Goal: Find specific page/section: Find specific page/section

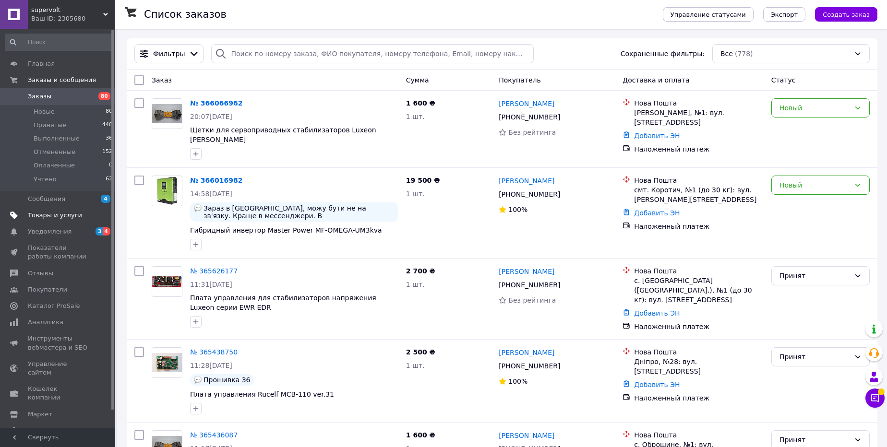
click at [62, 215] on span "Товары и услуги" at bounding box center [55, 215] width 54 height 9
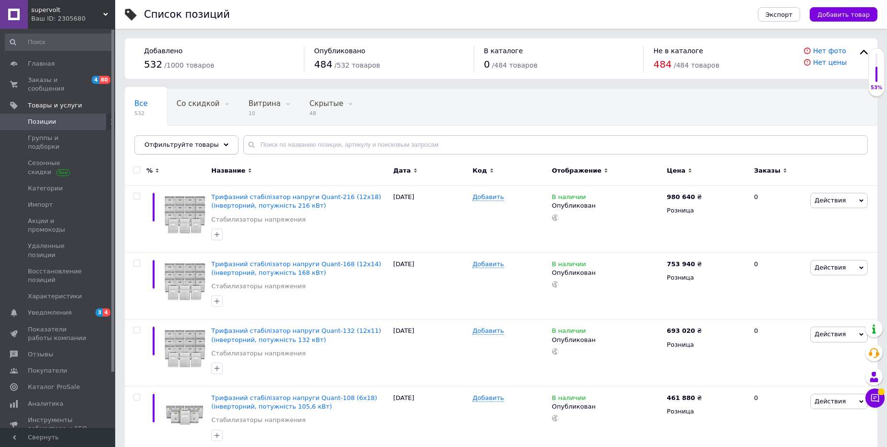
click at [217, 145] on div "Отфильтруйте товары" at bounding box center [186, 144] width 104 height 19
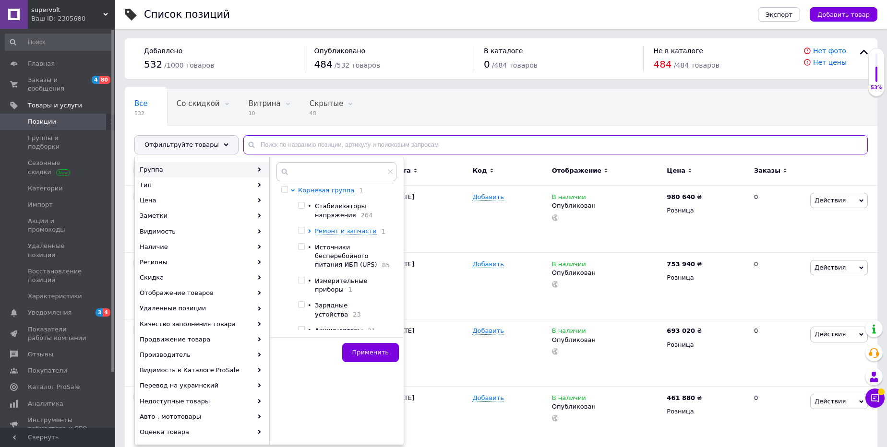
click at [273, 140] on input "text" at bounding box center [555, 144] width 624 height 19
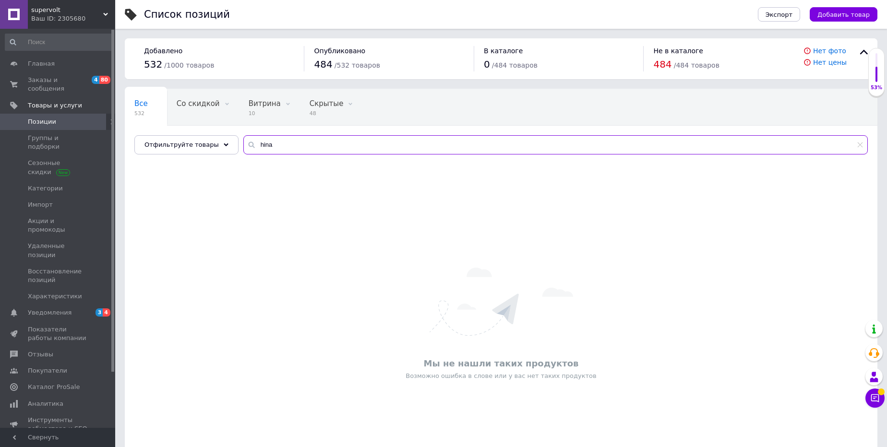
drag, startPoint x: 263, startPoint y: 145, endPoint x: 248, endPoint y: 145, distance: 15.4
click at [248, 145] on input "hina" at bounding box center [555, 144] width 624 height 19
type input "luxpower"
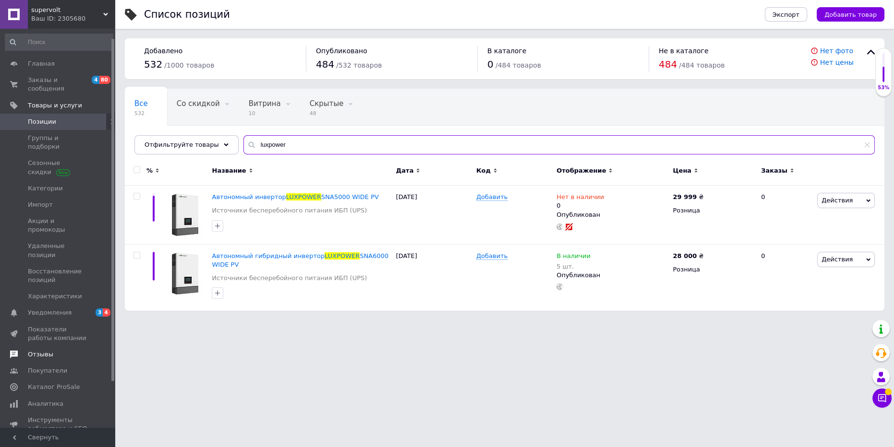
scroll to position [64, 0]
